Goal: Navigation & Orientation: Find specific page/section

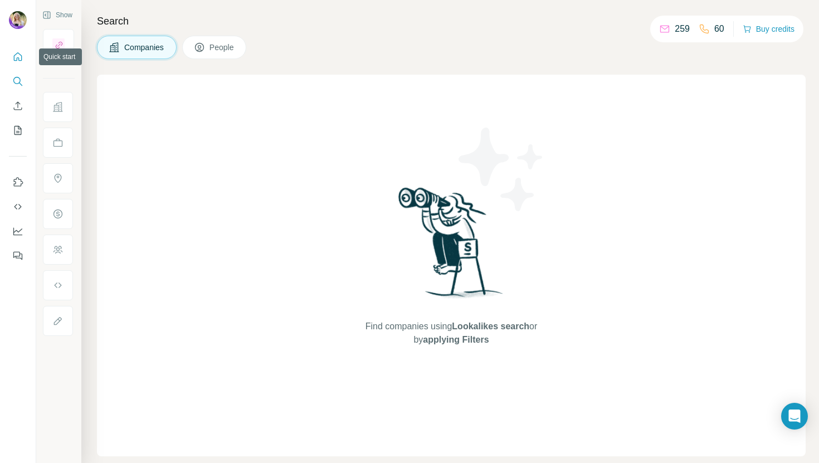
click at [14, 55] on icon "Quick start" at bounding box center [18, 56] width 8 height 8
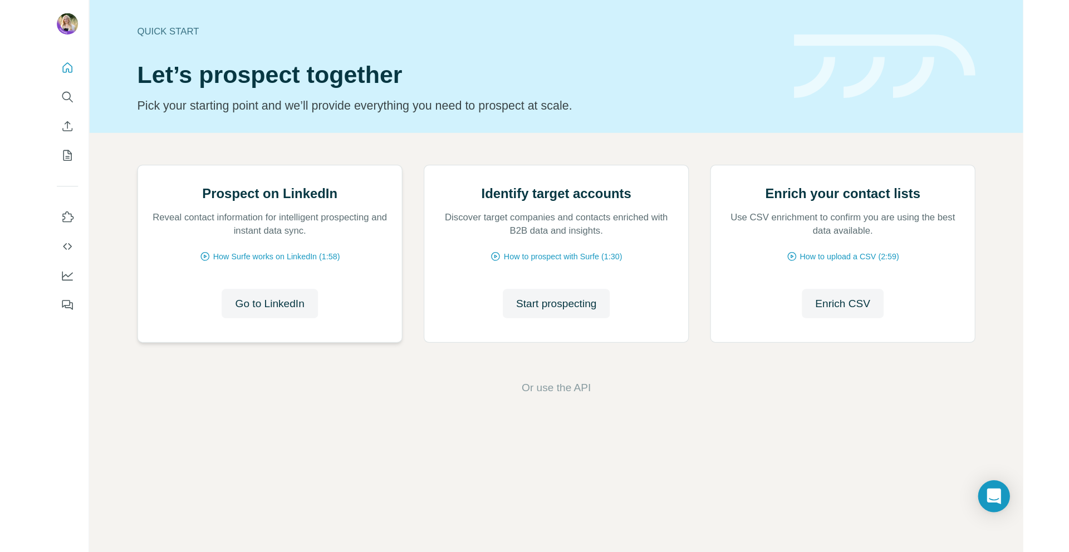
scroll to position [18, 0]
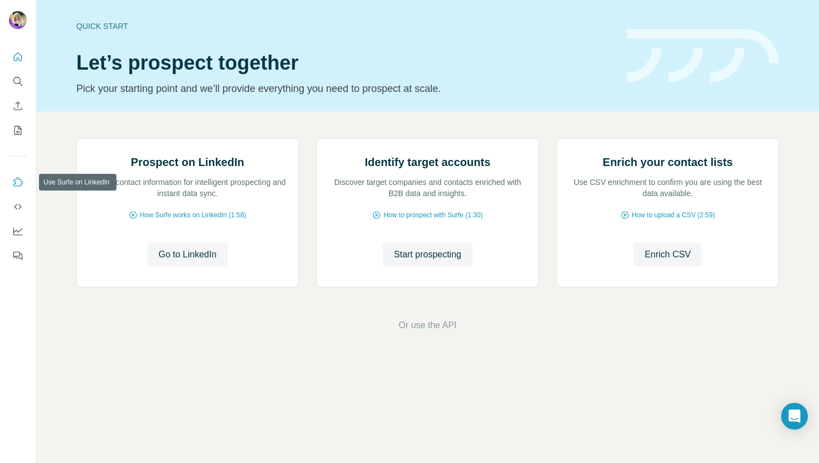
click at [16, 173] on button "Use Surfe on LinkedIn" at bounding box center [18, 182] width 18 height 20
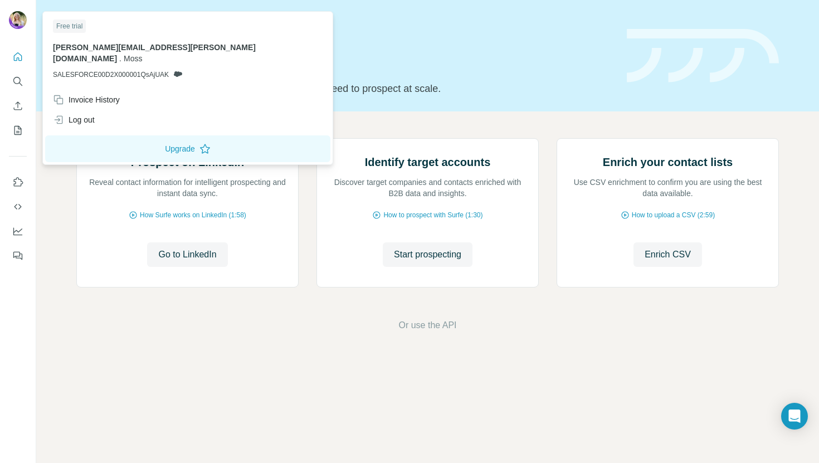
click at [17, 17] on img at bounding box center [18, 20] width 18 height 18
click at [25, 57] on button "Quick start" at bounding box center [18, 57] width 18 height 20
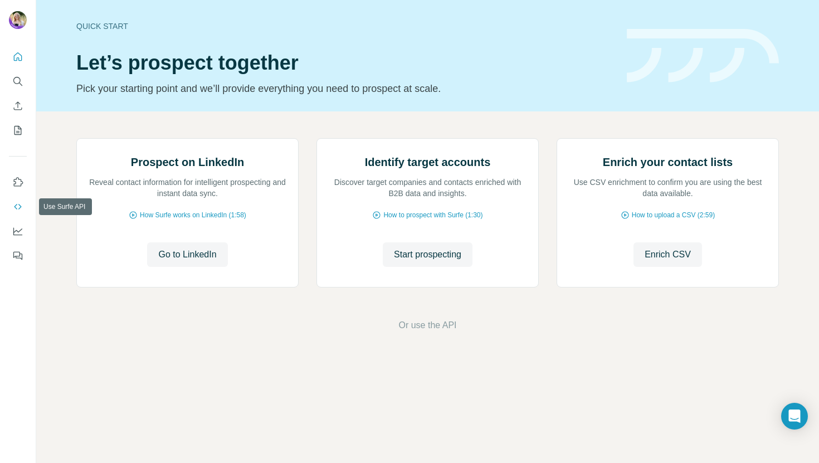
click at [16, 215] on button "Use Surfe API" at bounding box center [18, 207] width 18 height 20
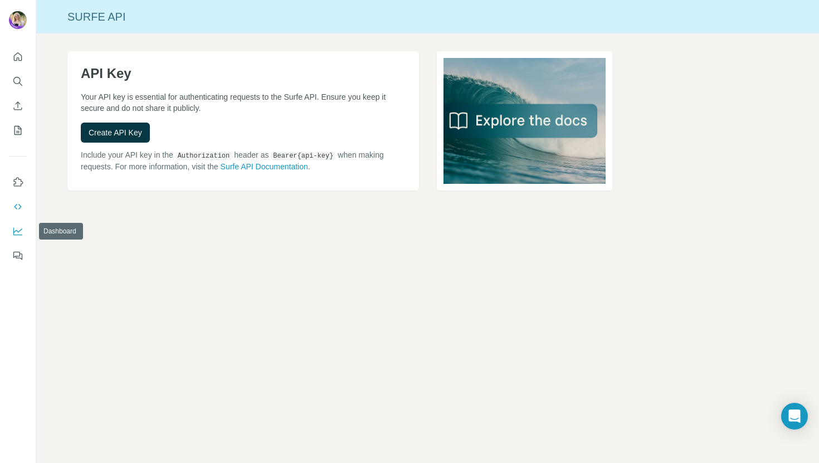
click at [18, 229] on icon "Dashboard" at bounding box center [17, 231] width 11 height 11
